Goal: Transaction & Acquisition: Register for event/course

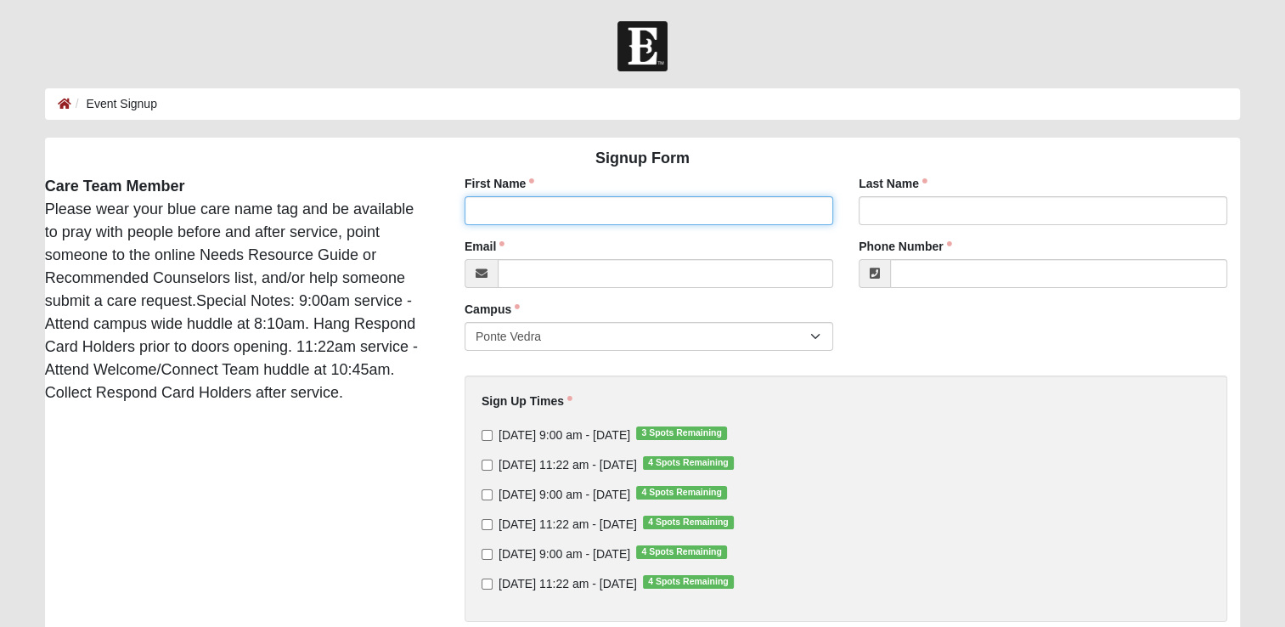
click at [522, 204] on input "First Name" at bounding box center [649, 210] width 369 height 29
type input "[PERSON_NAME]"
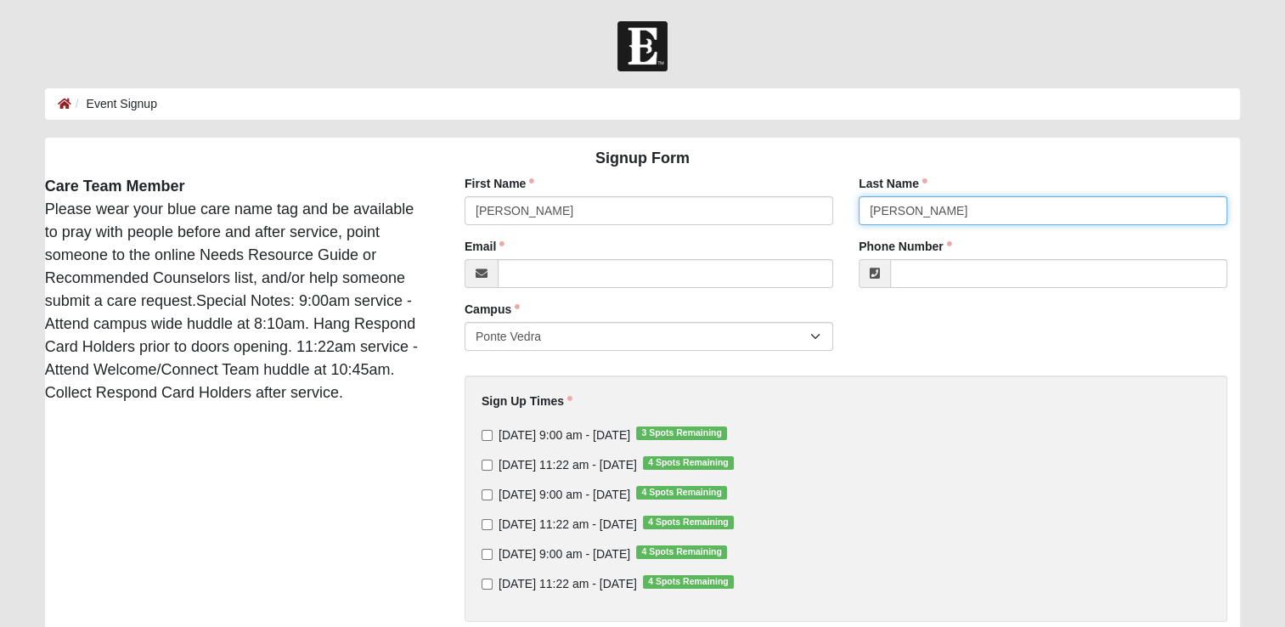
type input "[PERSON_NAME]"
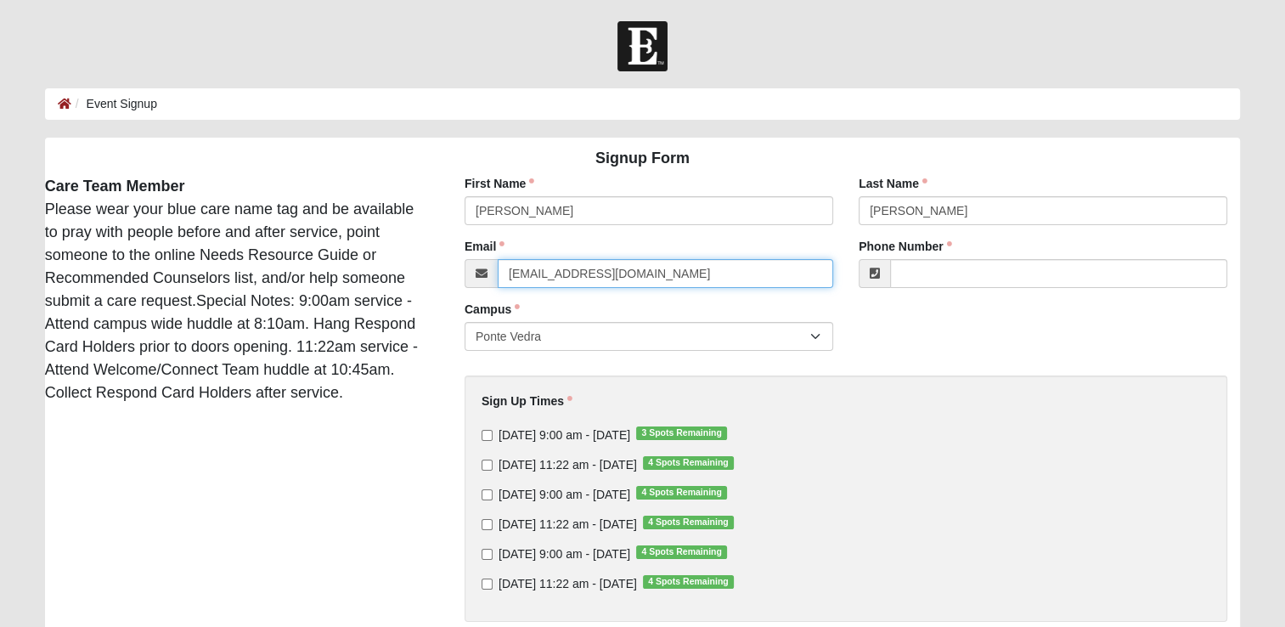
type input "[EMAIL_ADDRESS][DOMAIN_NAME]"
type input "[PHONE_NUMBER]"
click at [485, 437] on input "[DATE] 9:00 am - [DATE] 3 Spots Remaining" at bounding box center [487, 435] width 11 height 11
checkbox input "true"
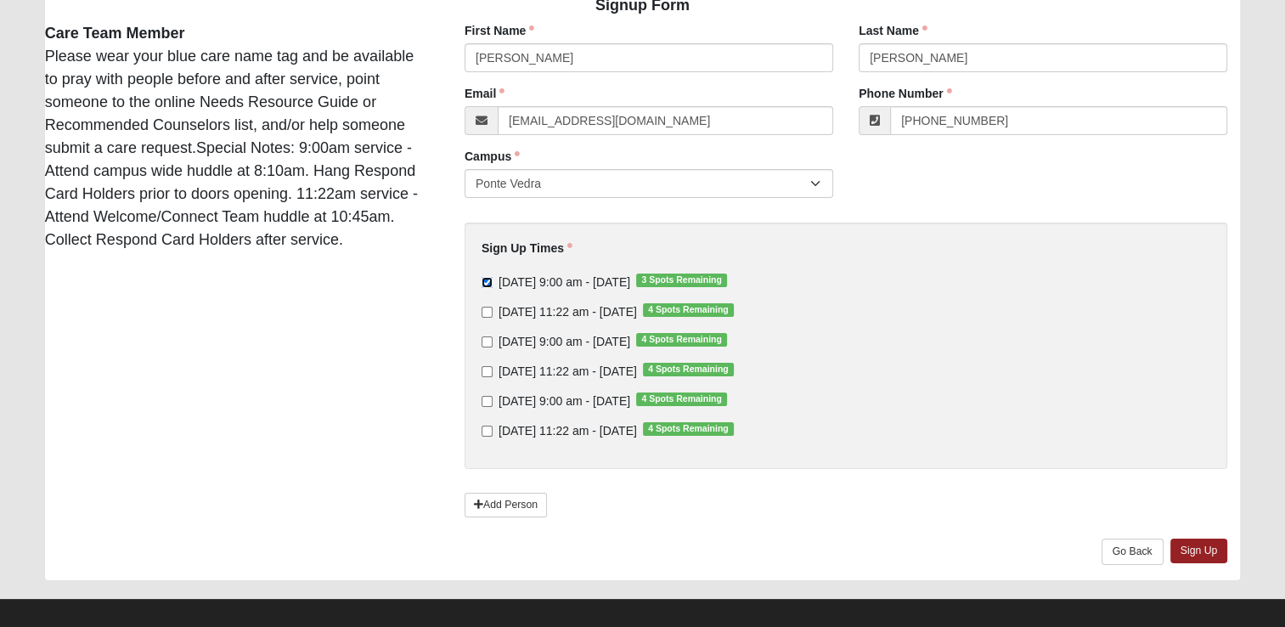
scroll to position [155, 0]
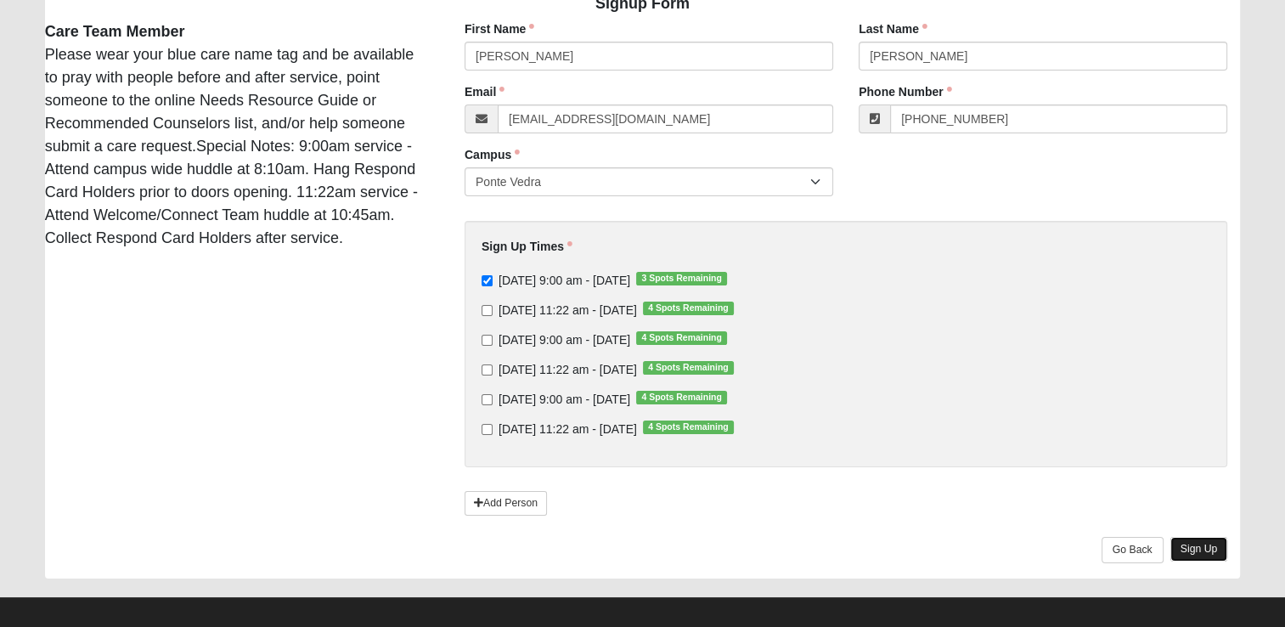
click at [1203, 548] on link "Sign Up" at bounding box center [1200, 549] width 58 height 25
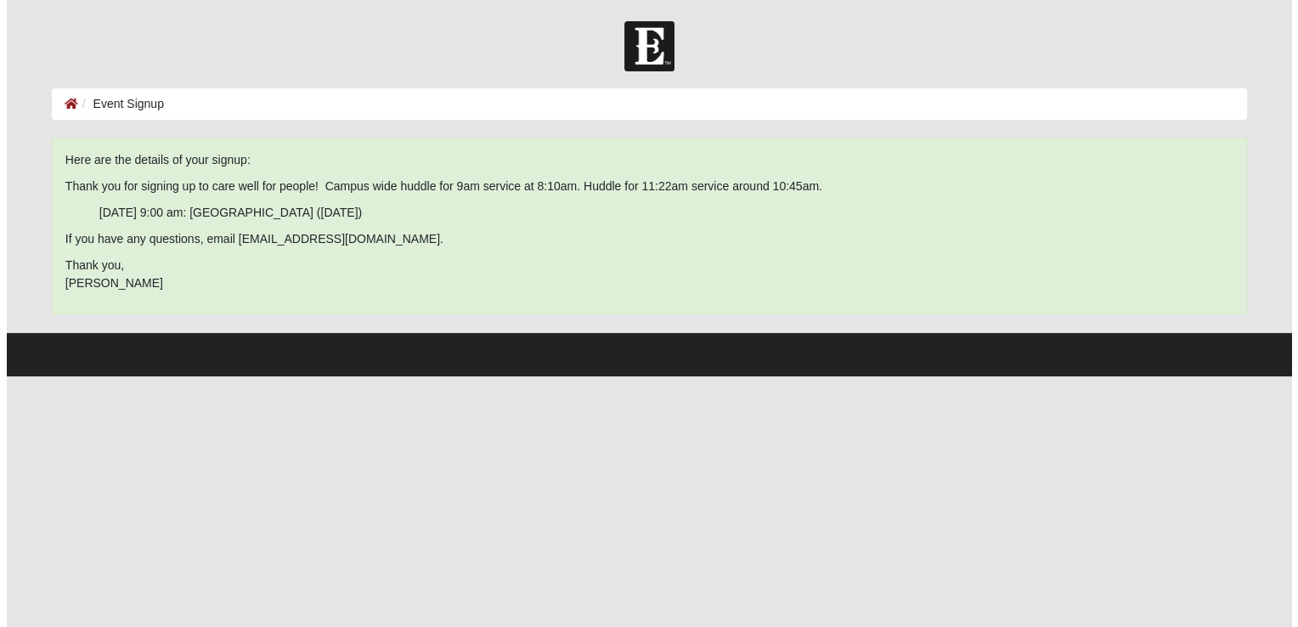
scroll to position [0, 0]
